Goal: Navigation & Orientation: Find specific page/section

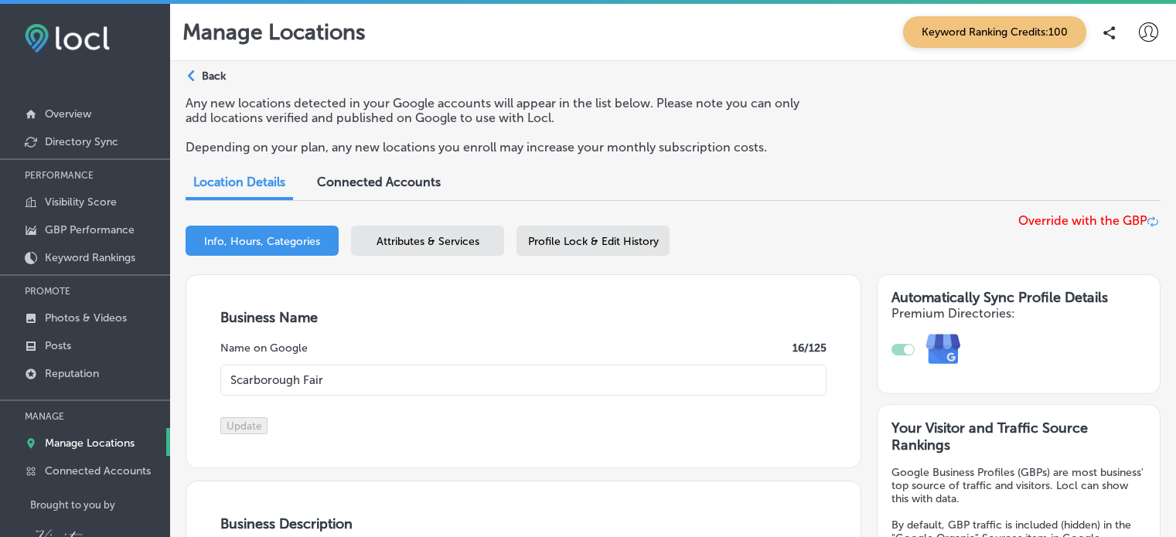
select select "US"
click at [414, 182] on span "Connected Accounts" at bounding box center [379, 182] width 124 height 15
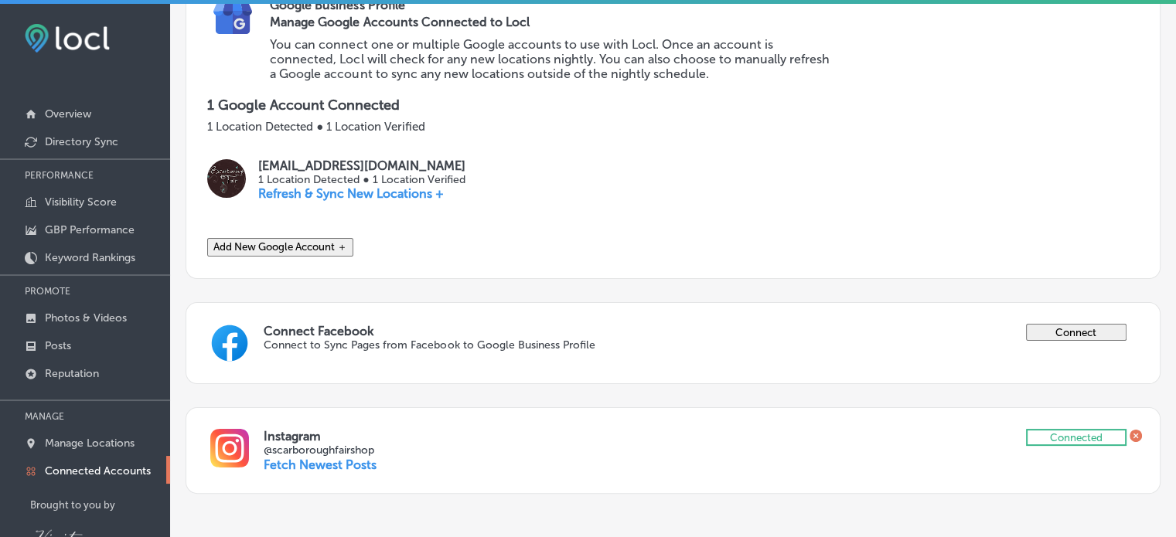
scroll to position [267, 0]
click at [124, 112] on link "Overview" at bounding box center [85, 113] width 170 height 28
